Goal: Find specific fact: Find specific fact

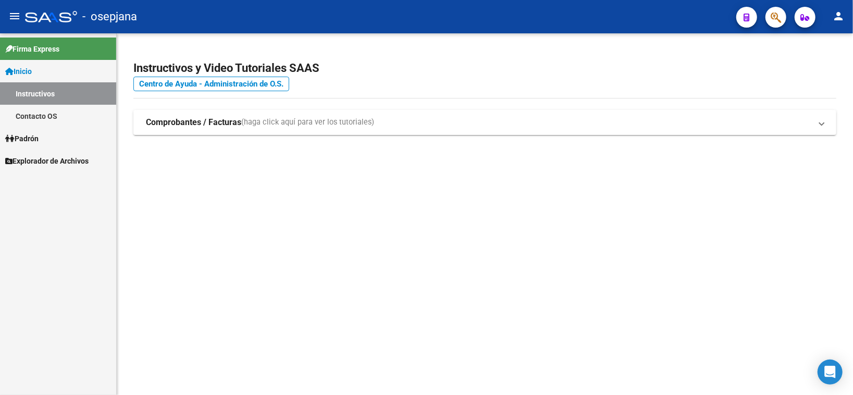
click at [39, 138] on span "Padrón" at bounding box center [21, 138] width 33 height 11
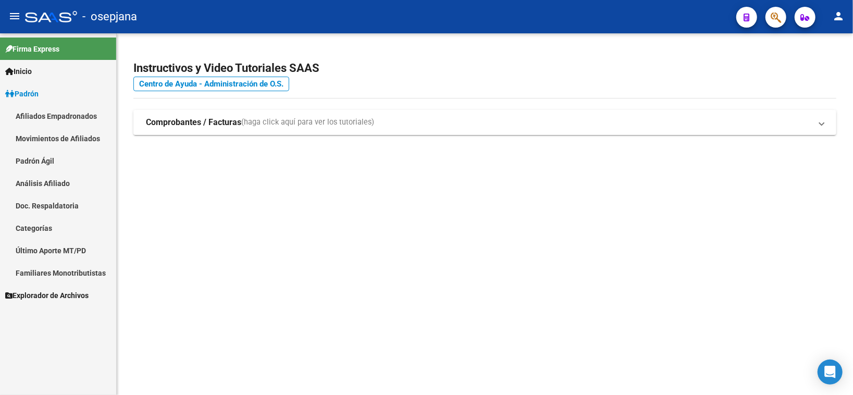
click at [44, 292] on span "Explorador de Archivos" at bounding box center [46, 295] width 83 height 11
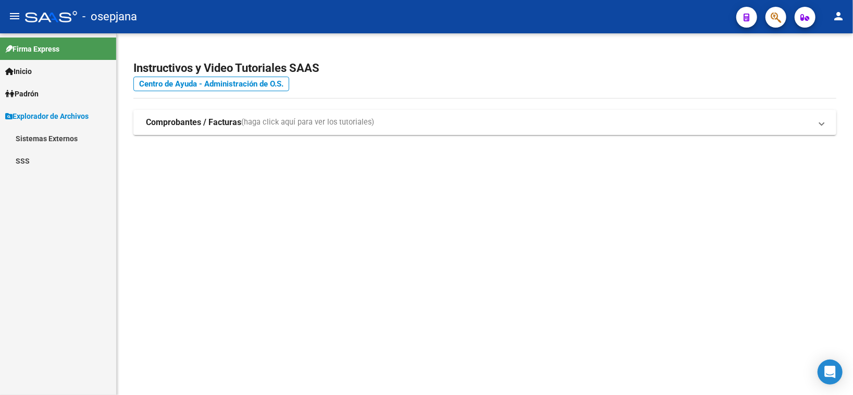
click at [19, 161] on link "SSS" at bounding box center [58, 160] width 116 height 22
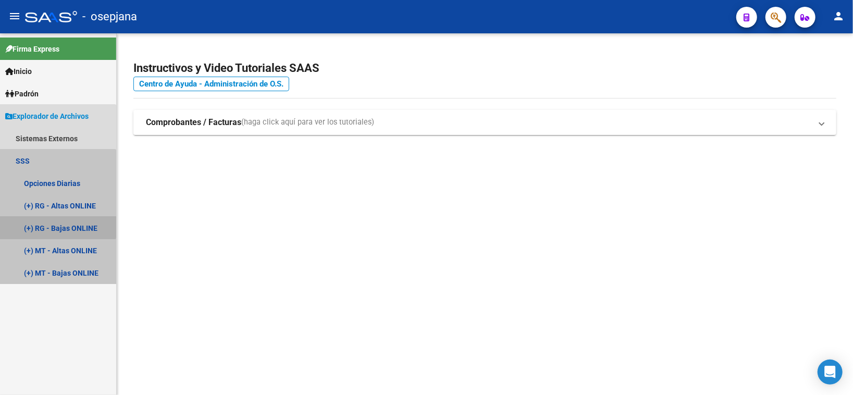
click at [54, 223] on link "(+) RG - Bajas ONLINE" at bounding box center [58, 228] width 116 height 22
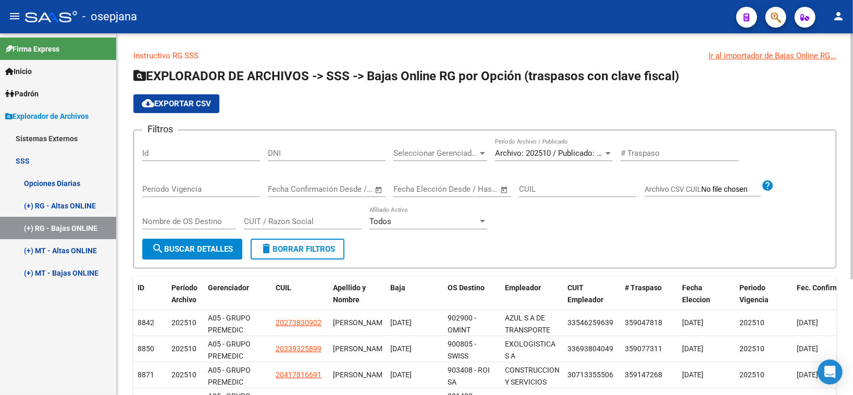
click at [541, 153] on span "Archivo: 202510 / Publicado: 202509" at bounding box center [558, 152] width 127 height 9
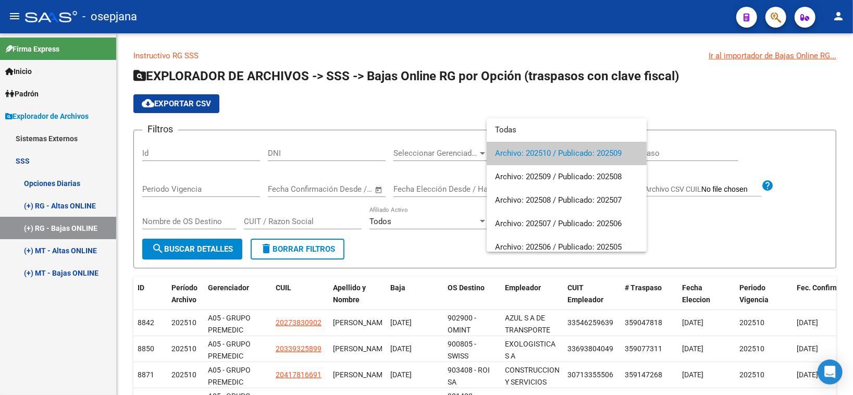
click at [223, 245] on div at bounding box center [426, 197] width 853 height 395
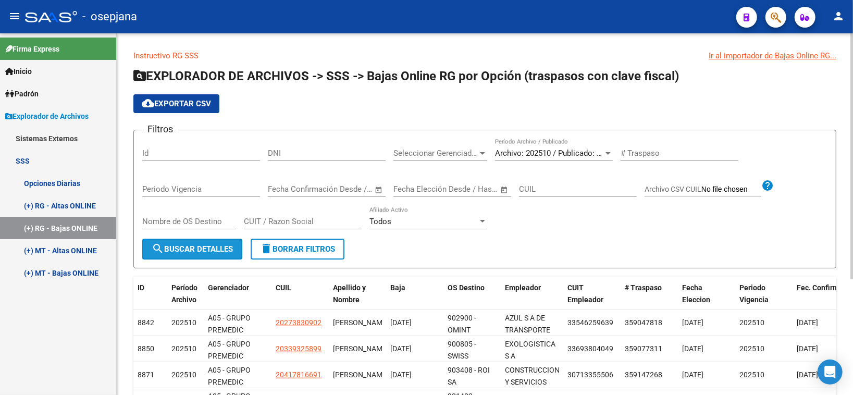
click at [211, 250] on span "search Buscar Detalles" at bounding box center [192, 248] width 81 height 9
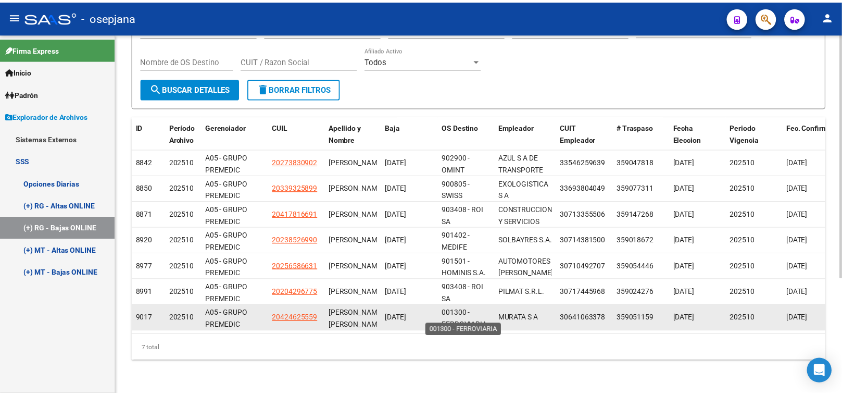
scroll to position [1, 0]
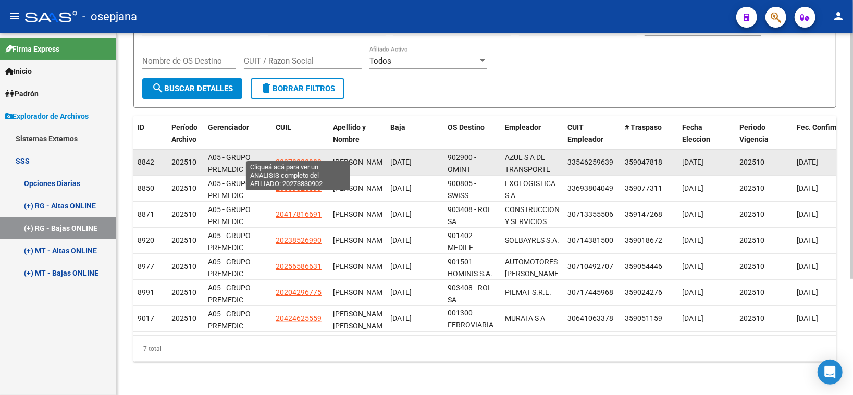
click at [290, 158] on span "20273830902" at bounding box center [299, 162] width 46 height 8
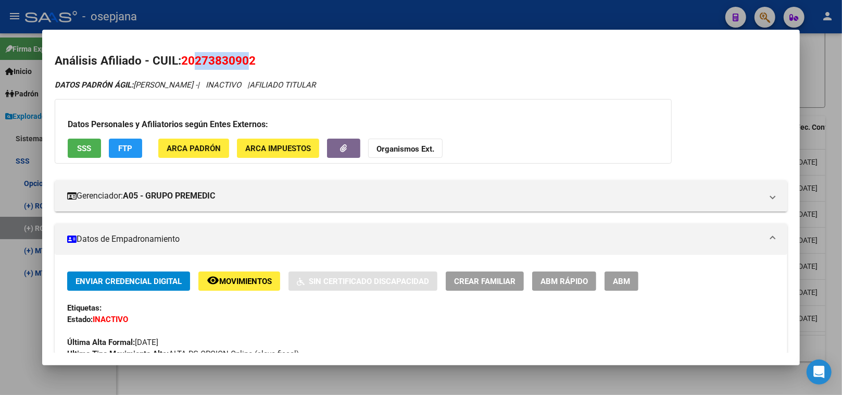
drag, startPoint x: 192, startPoint y: 58, endPoint x: 244, endPoint y: 60, distance: 52.1
click at [244, 60] on span "20273830902" at bounding box center [218, 61] width 74 height 14
copy span "27383090"
click at [430, 22] on div at bounding box center [421, 197] width 842 height 395
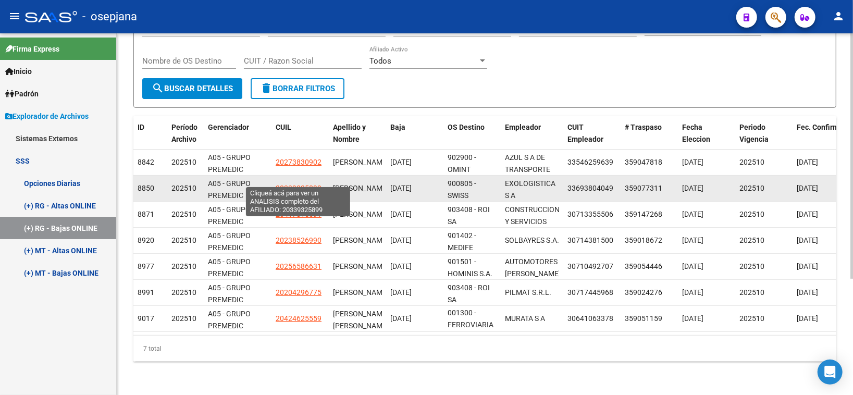
click at [283, 184] on span "20339325899" at bounding box center [299, 188] width 46 height 8
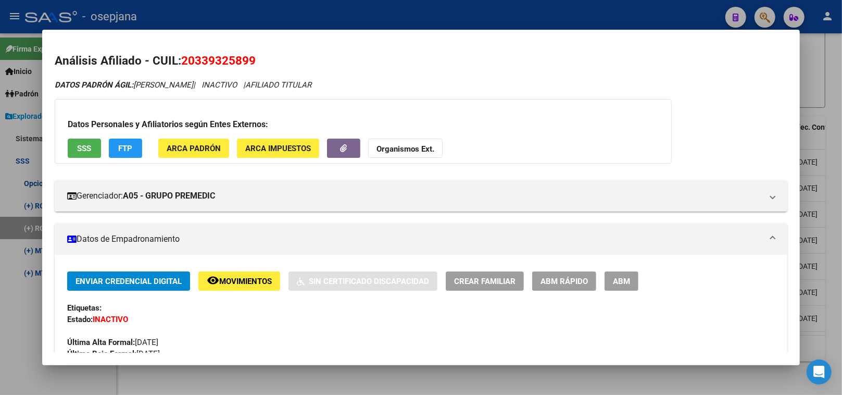
drag, startPoint x: 189, startPoint y: 60, endPoint x: 245, endPoint y: 59, distance: 56.3
click at [245, 59] on span "20339325899" at bounding box center [218, 61] width 74 height 14
copy span "33932589"
click at [280, 21] on div at bounding box center [421, 197] width 842 height 395
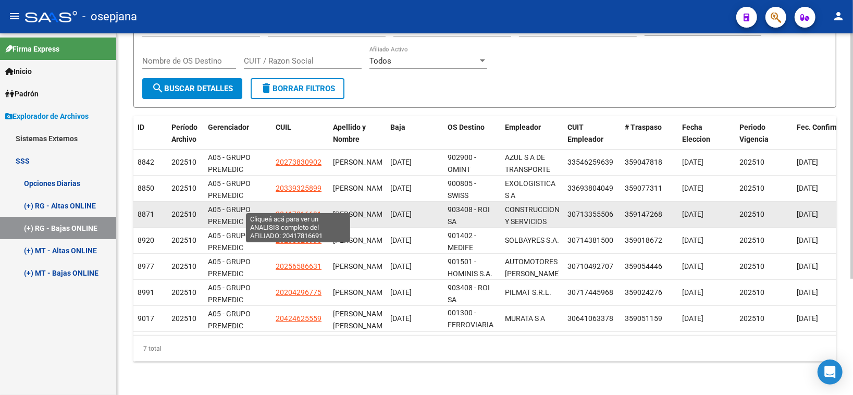
click at [303, 210] on span "20417816691" at bounding box center [299, 214] width 46 height 8
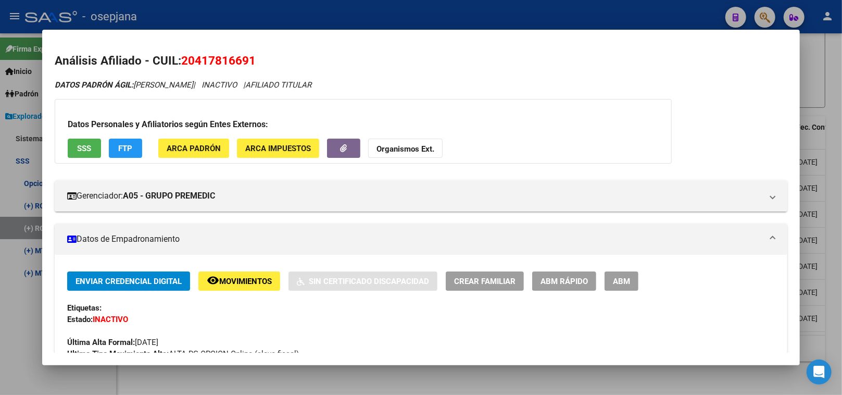
drag, startPoint x: 191, startPoint y: 57, endPoint x: 243, endPoint y: 62, distance: 52.3
click at [243, 62] on span "20417816691" at bounding box center [218, 61] width 74 height 14
copy span "41781669"
click at [296, 11] on div at bounding box center [421, 197] width 842 height 395
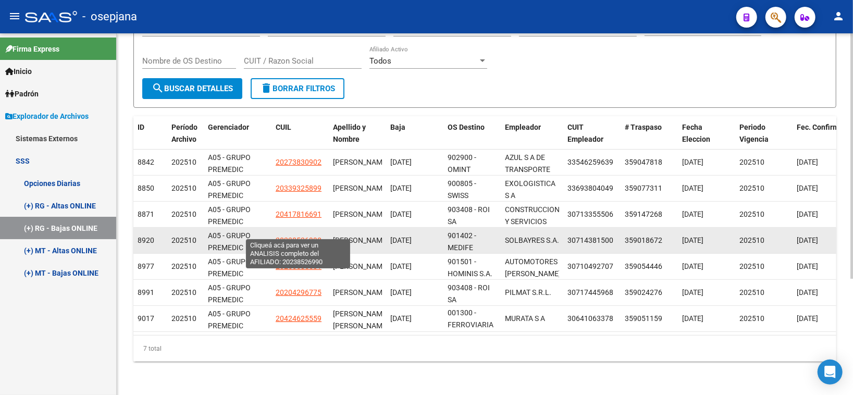
click at [302, 236] on span "20238526990" at bounding box center [299, 240] width 46 height 8
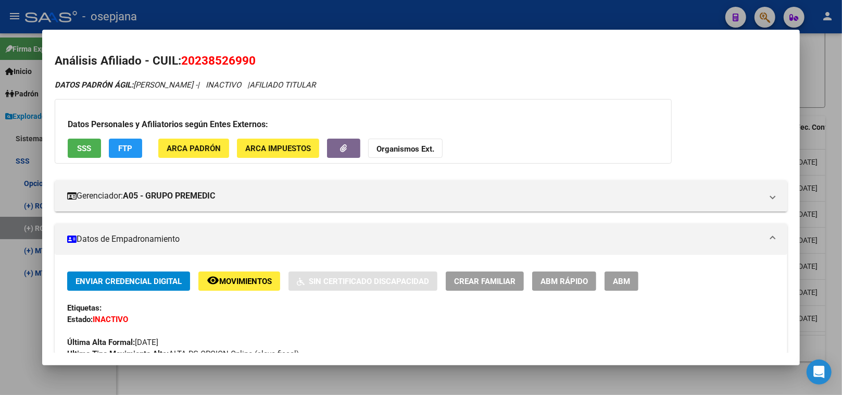
drag, startPoint x: 193, startPoint y: 58, endPoint x: 243, endPoint y: 58, distance: 50.0
click at [243, 58] on span "20238526990" at bounding box center [218, 61] width 74 height 14
copy span "23852699"
click at [335, 15] on div at bounding box center [421, 197] width 842 height 395
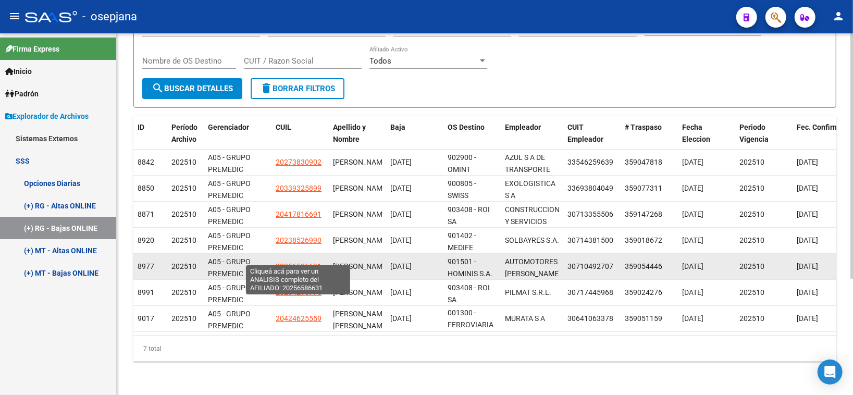
click at [311, 262] on span "20256586631" at bounding box center [299, 266] width 46 height 8
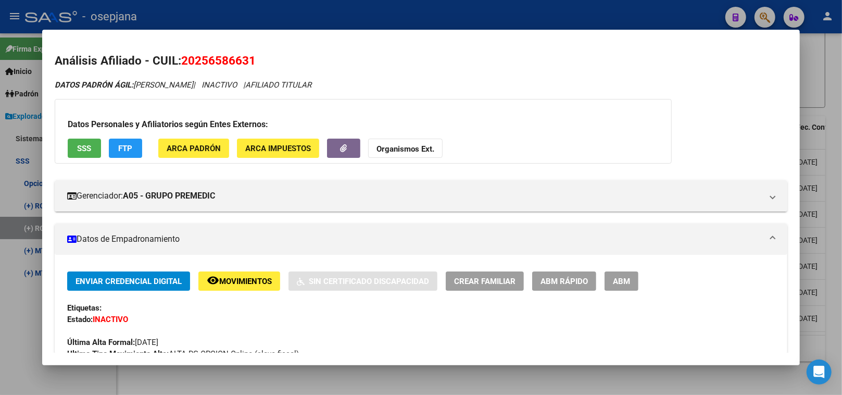
drag, startPoint x: 192, startPoint y: 58, endPoint x: 244, endPoint y: 61, distance: 52.2
click at [244, 61] on span "20256586631" at bounding box center [218, 61] width 74 height 14
copy span "25658663"
click at [403, 20] on div at bounding box center [421, 197] width 842 height 395
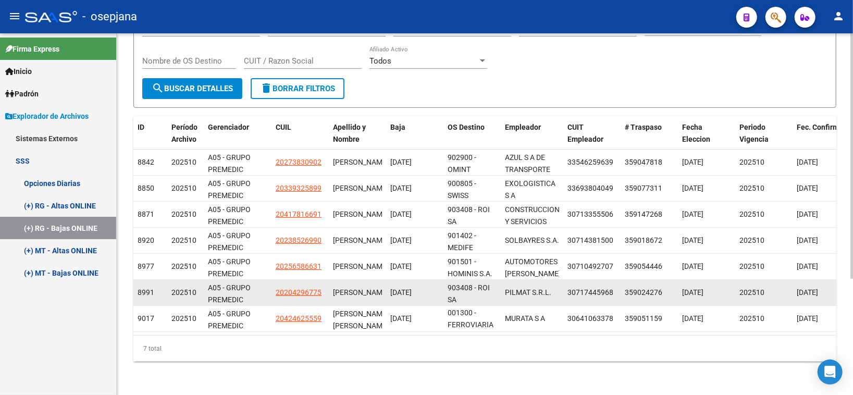
click at [294, 288] on span "20204296775" at bounding box center [299, 292] width 46 height 8
type textarea "20204296775"
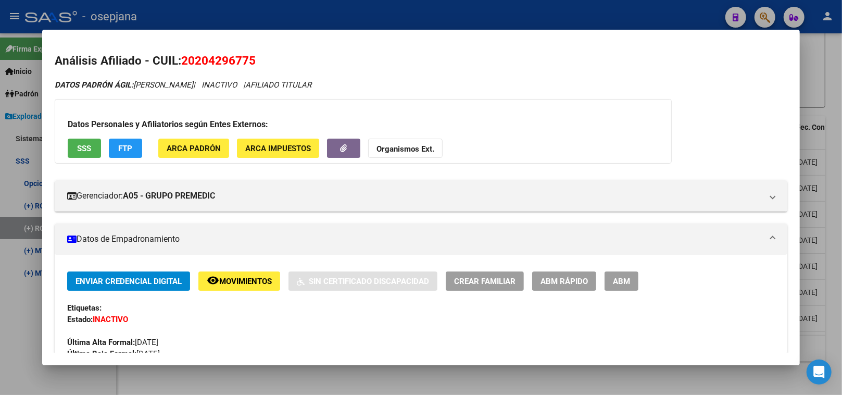
drag, startPoint x: 189, startPoint y: 57, endPoint x: 244, endPoint y: 61, distance: 55.4
click at [244, 61] on span "20204296775" at bounding box center [218, 61] width 74 height 14
copy span "20429677"
